Goal: Task Accomplishment & Management: Manage account settings

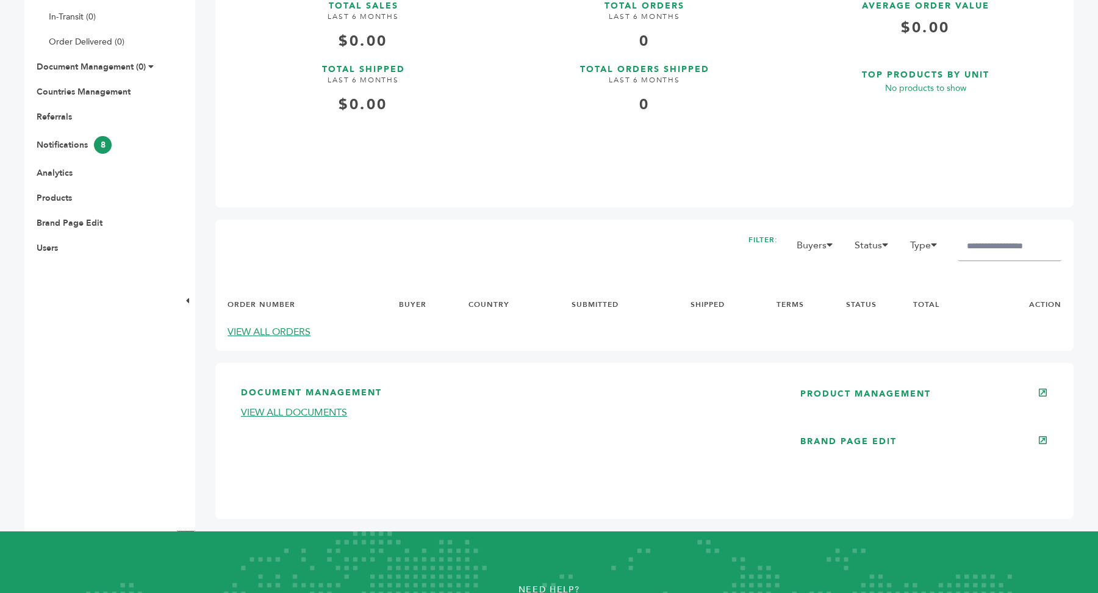
scroll to position [521, 0]
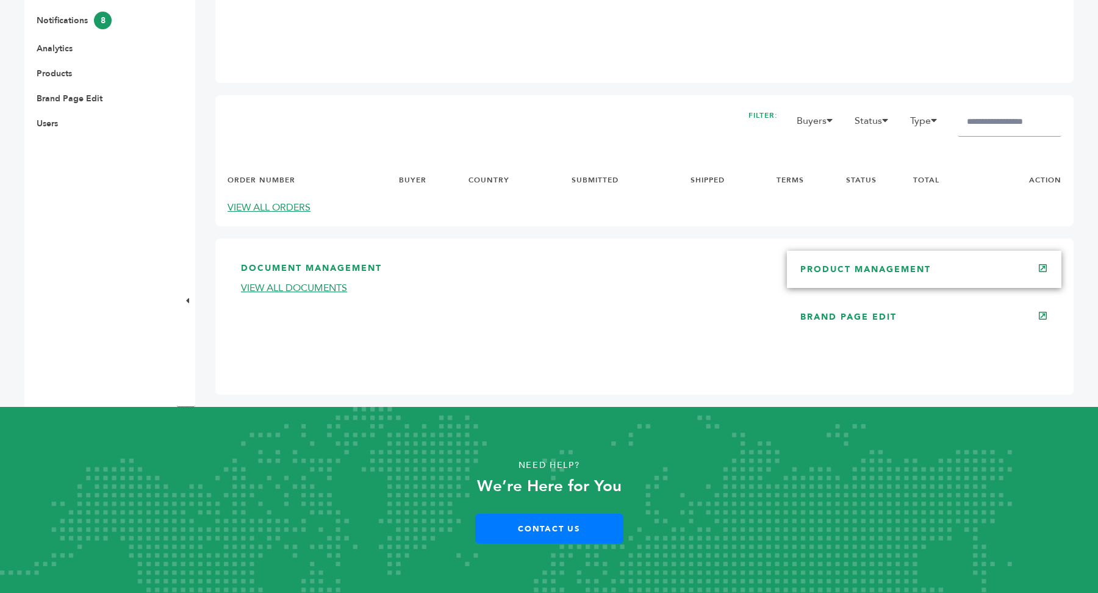
click at [1014, 270] on div "PRODUCT MANAGEMENT" at bounding box center [924, 269] width 275 height 37
click at [914, 264] on div "PRODUCT MANAGEMENT" at bounding box center [924, 269] width 275 height 37
click at [838, 268] on link "PRODUCT MANAGEMENT" at bounding box center [866, 270] width 131 height 12
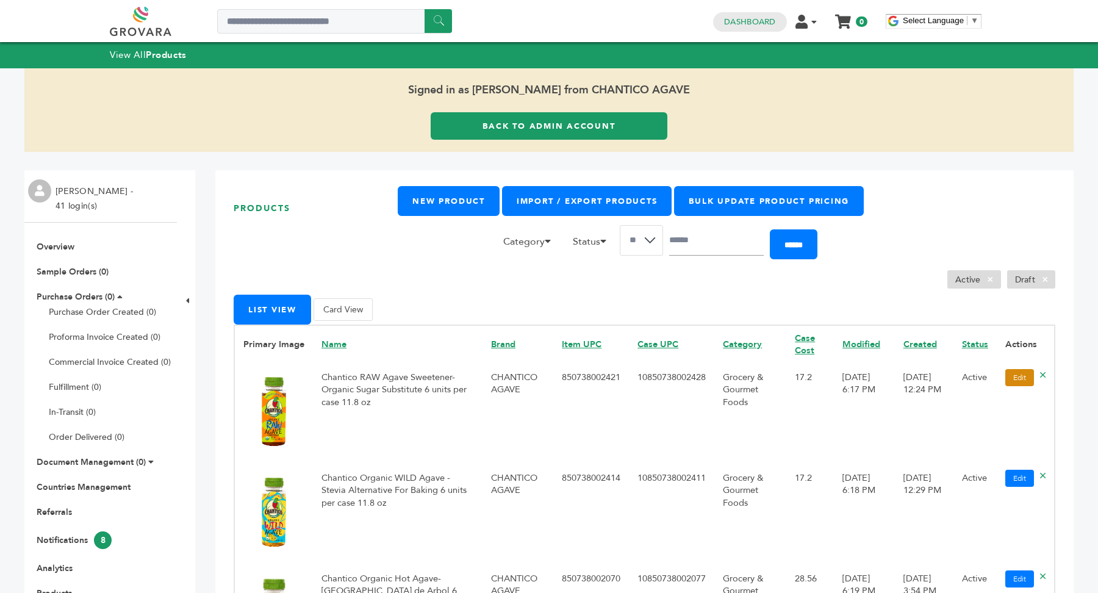
click at [1020, 375] on link "Edit" at bounding box center [1020, 377] width 29 height 17
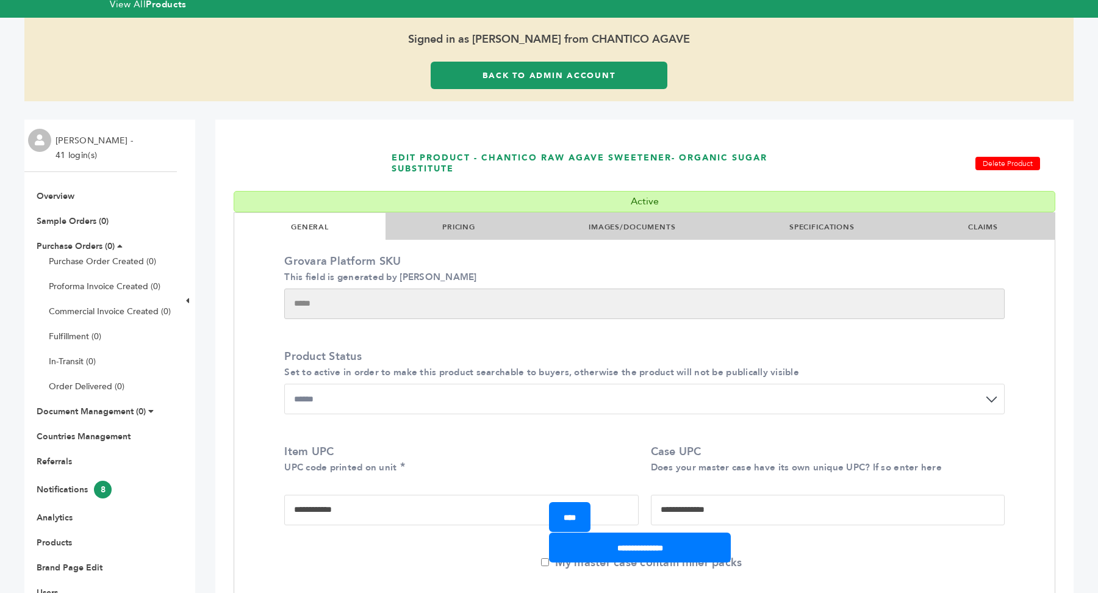
scroll to position [1, 0]
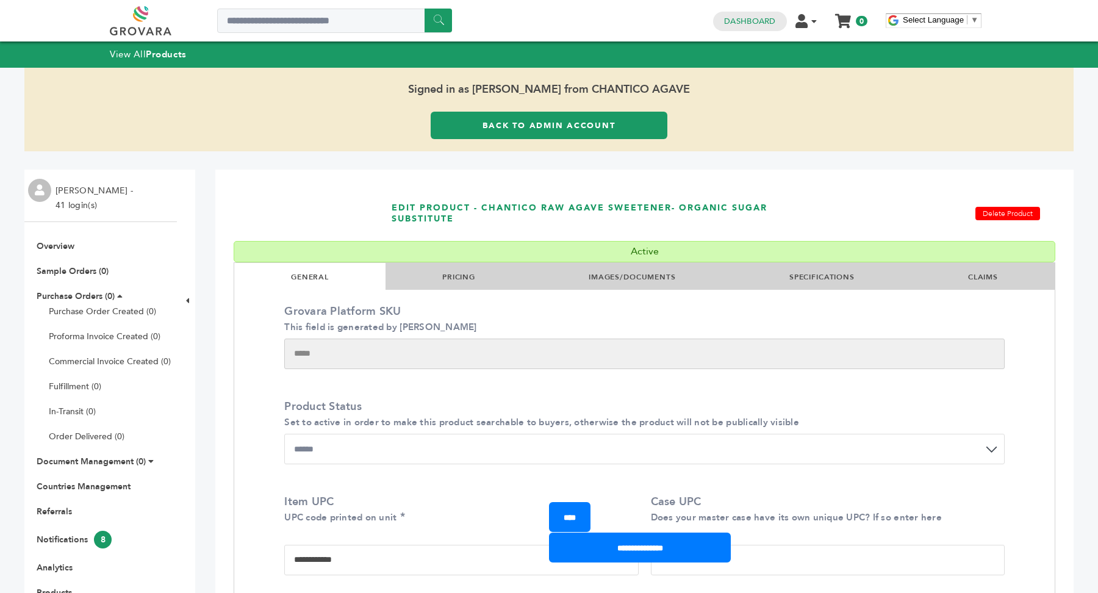
click at [813, 275] on link "SPECIFICATIONS" at bounding box center [822, 277] width 65 height 10
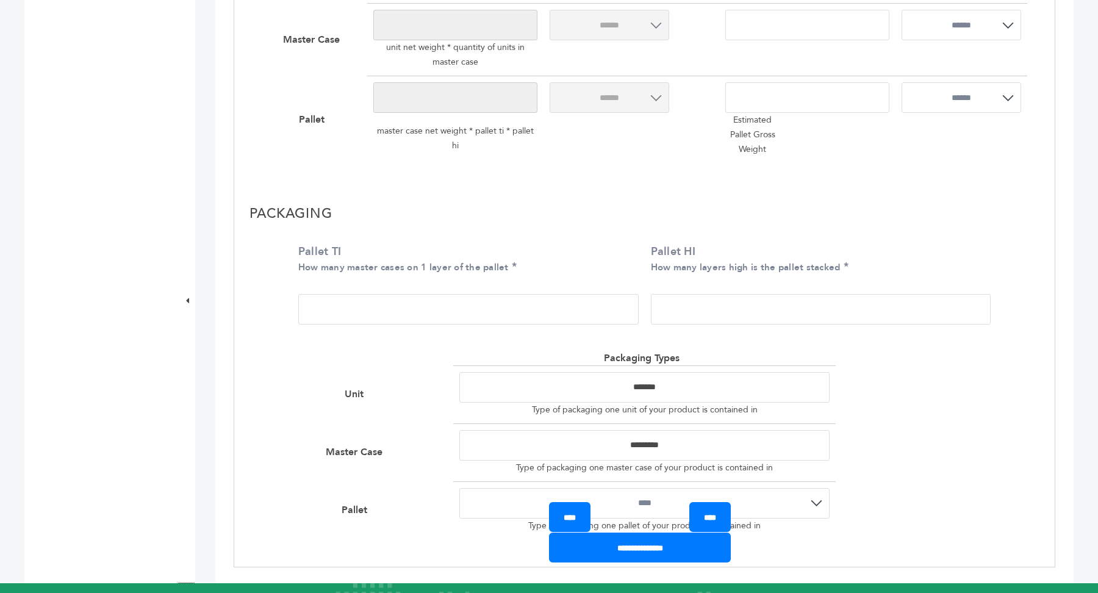
scroll to position [1027, 0]
